Goal: Task Accomplishment & Management: Manage account settings

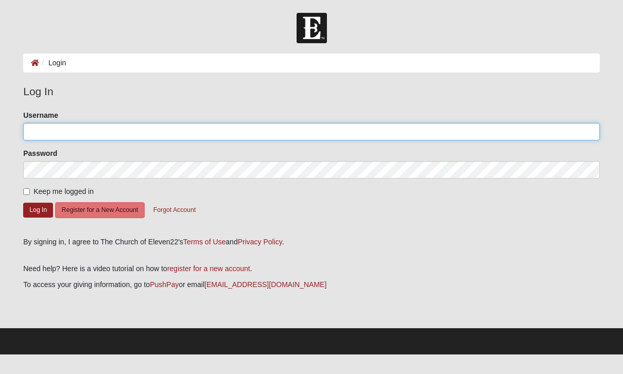
click at [190, 134] on input "Username" at bounding box center [311, 132] width 577 height 18
type input "bmccullers"
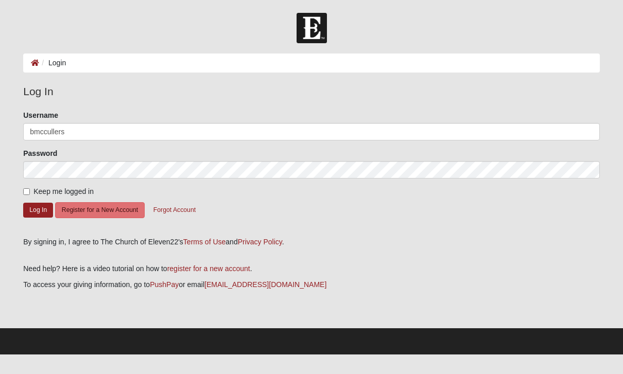
click at [38, 210] on button "Log In" at bounding box center [38, 210] width 30 height 15
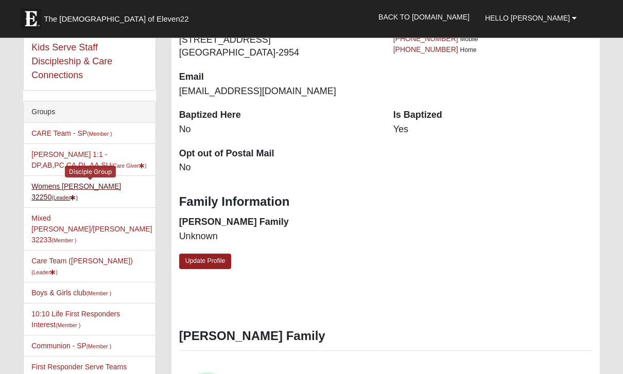
scroll to position [210, 0]
click at [78, 200] on small "(Leader )" at bounding box center [64, 198] width 26 height 6
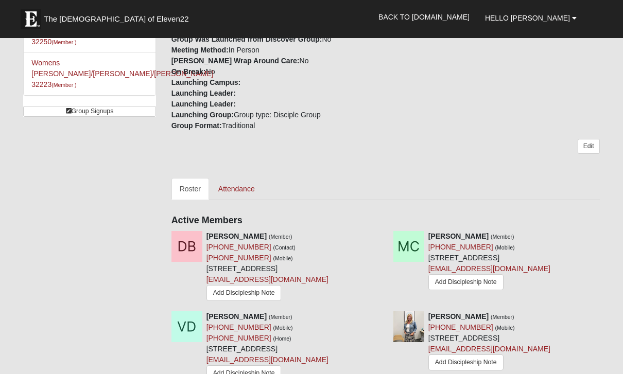
scroll to position [320, 0]
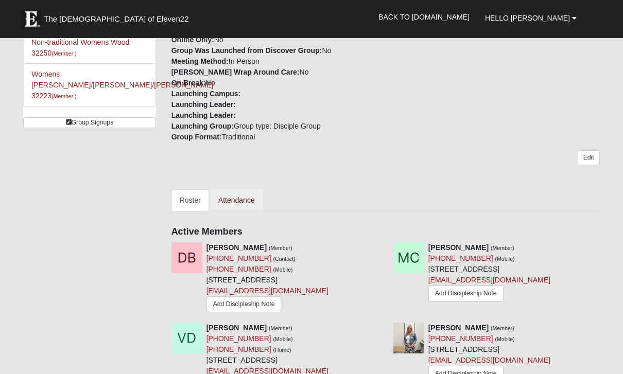
click at [238, 200] on link "Attendance" at bounding box center [236, 200] width 53 height 22
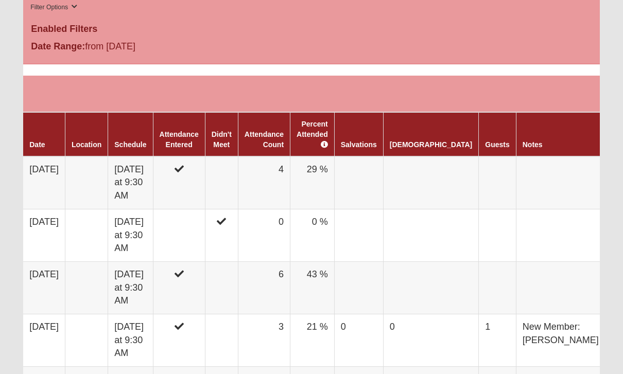
scroll to position [545, 0]
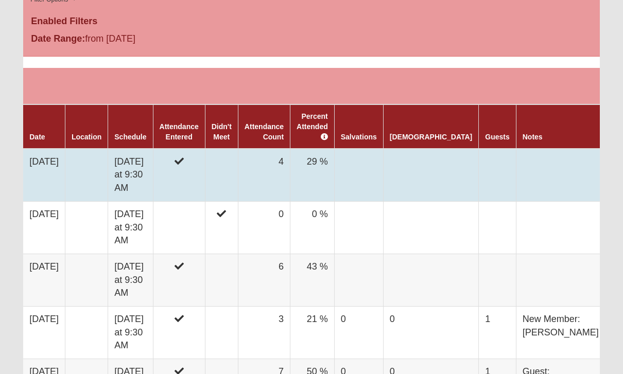
click at [152, 171] on td "Wednesday at 9:30 AM" at bounding box center [130, 175] width 45 height 53
click at [0, 0] on div at bounding box center [0, 0] width 0 height 0
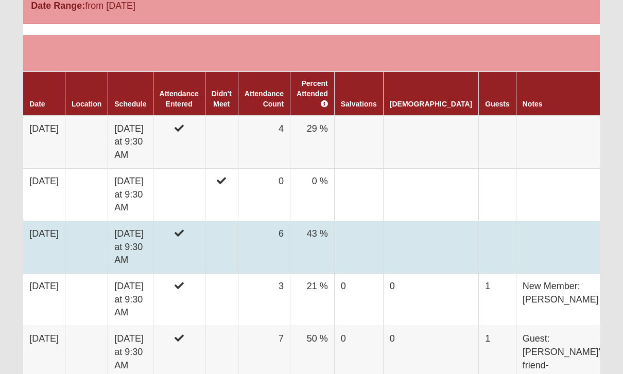
click at [153, 221] on td "Wednesday at 9:30 AM" at bounding box center [130, 247] width 45 height 53
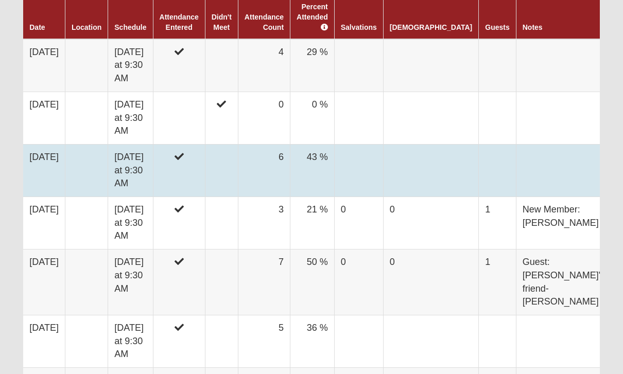
scroll to position [656, 0]
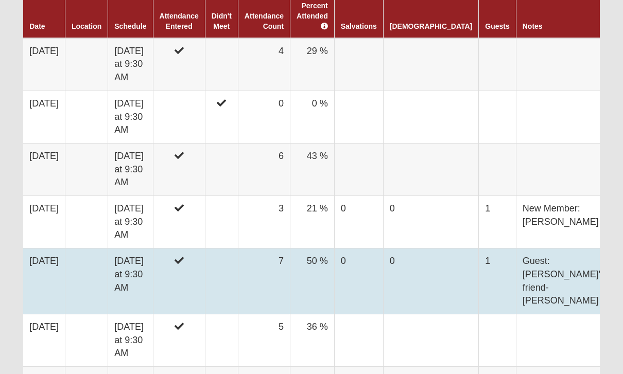
click at [205, 249] on td at bounding box center [179, 282] width 52 height 66
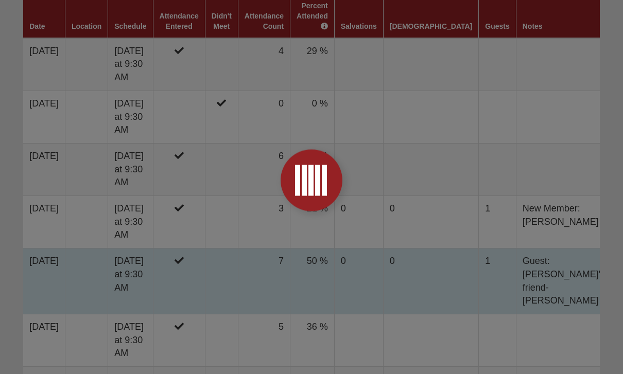
scroll to position [689, 0]
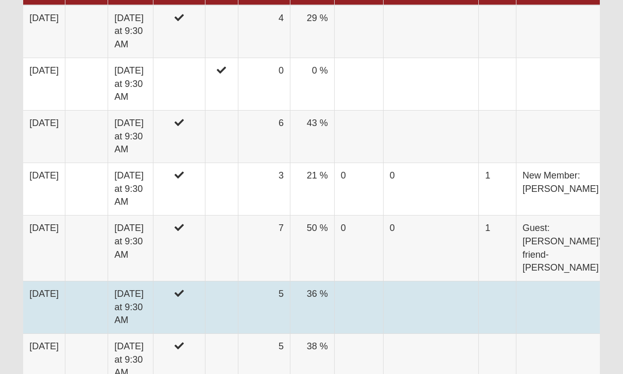
click at [205, 281] on td at bounding box center [179, 307] width 52 height 53
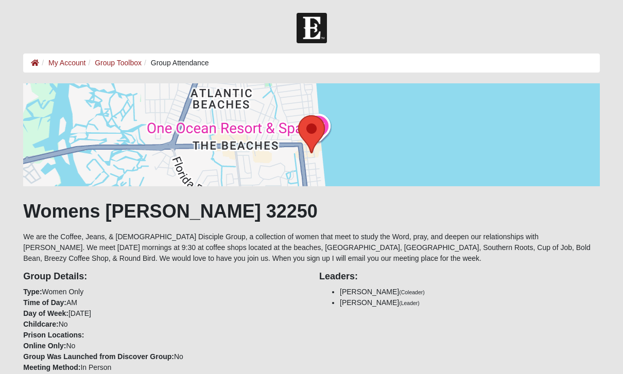
scroll to position [689, 0]
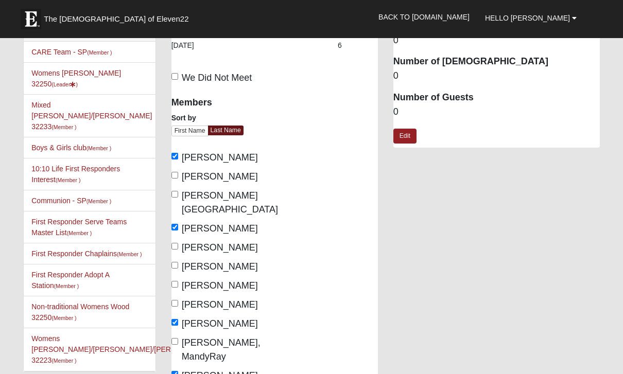
scroll to position [24, 0]
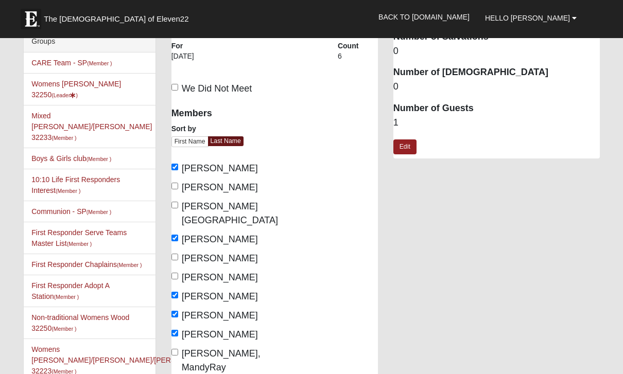
scroll to position [9, 0]
